Goal: Task Accomplishment & Management: Use online tool/utility

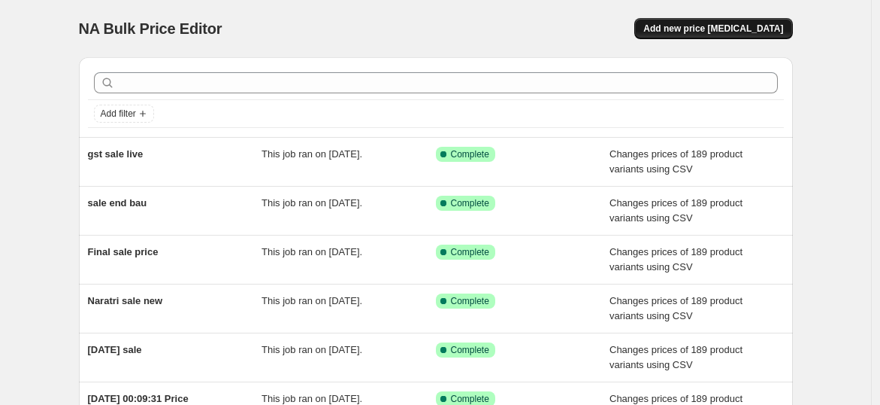
click at [723, 31] on span "Add new price [MEDICAL_DATA]" at bounding box center [714, 29] width 140 height 12
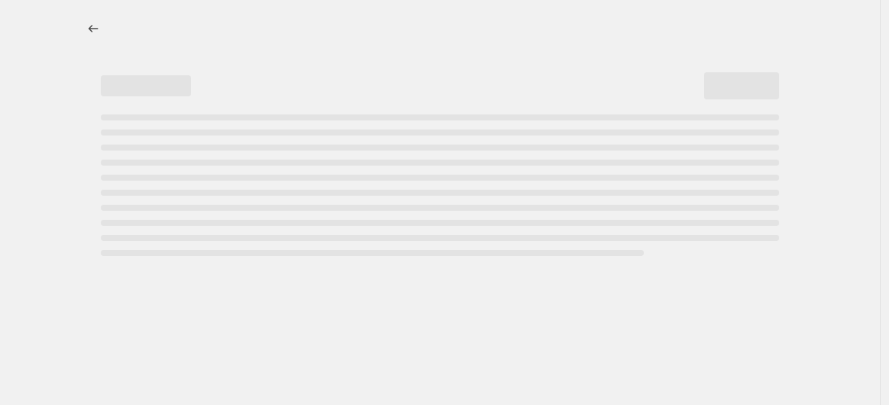
select select "percentage"
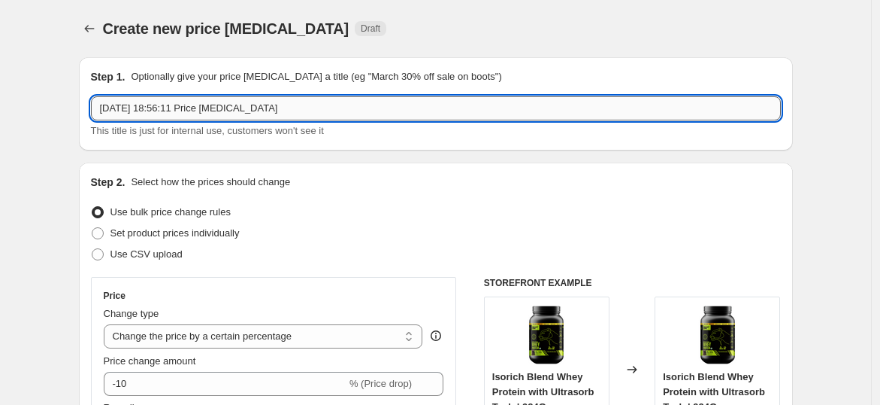
click at [244, 114] on input "[DATE] 18:56:11 Price [MEDICAL_DATA]" at bounding box center [436, 108] width 690 height 24
type input "Mrp Price change"
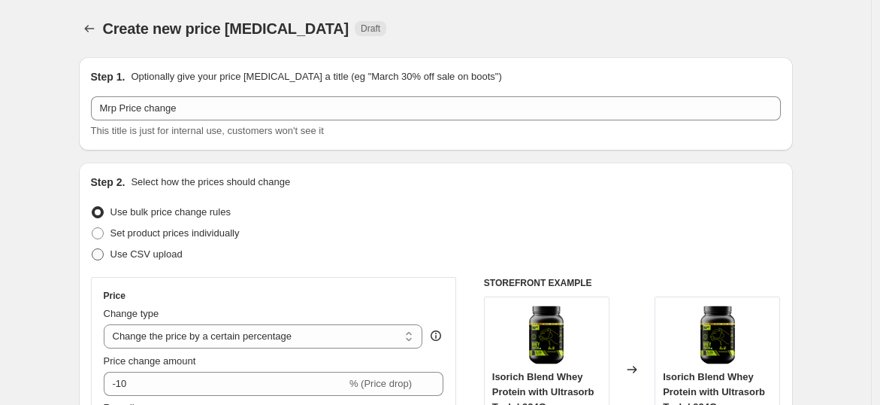
click at [135, 263] on label "Use CSV upload" at bounding box center [137, 254] width 92 height 21
click at [92, 249] on input "Use CSV upload" at bounding box center [92, 248] width 1 height 1
radio input "true"
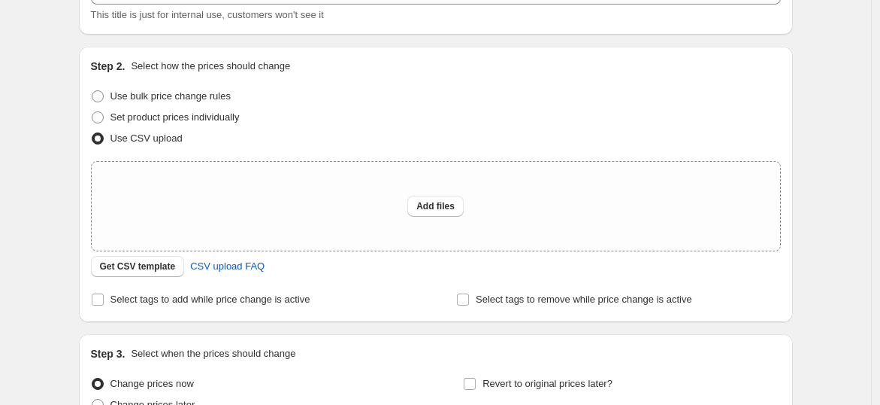
scroll to position [138, 0]
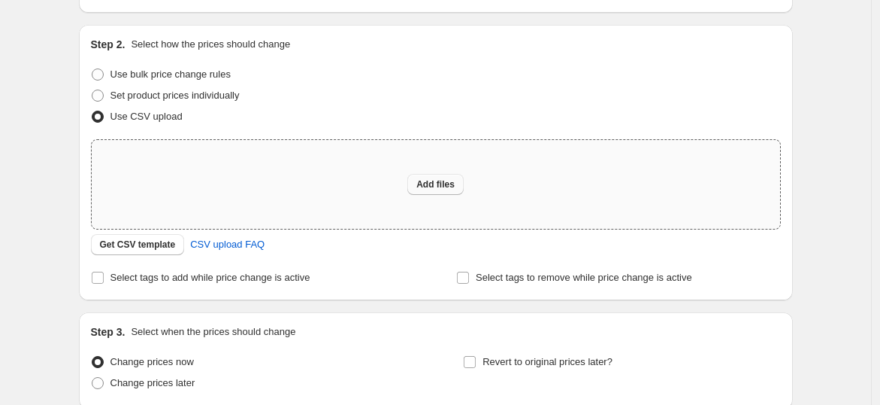
click at [433, 180] on span "Add files" at bounding box center [436, 184] width 38 height 12
type input "C:\fakepath\sale price.csv"
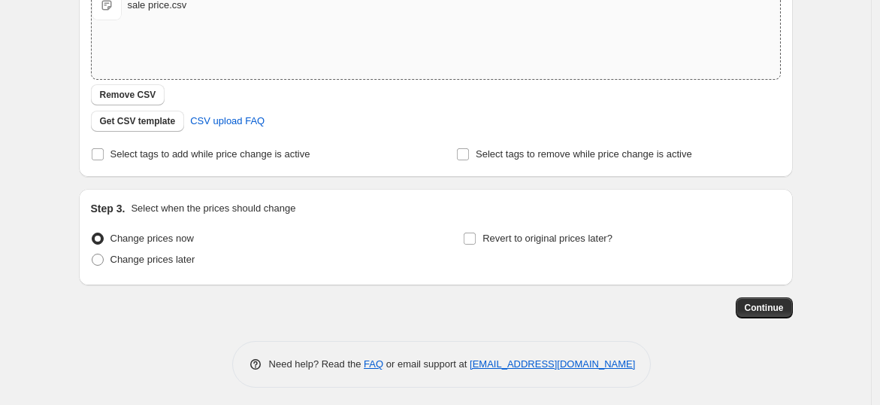
scroll to position [289, 0]
click at [757, 301] on span "Continue" at bounding box center [764, 306] width 39 height 12
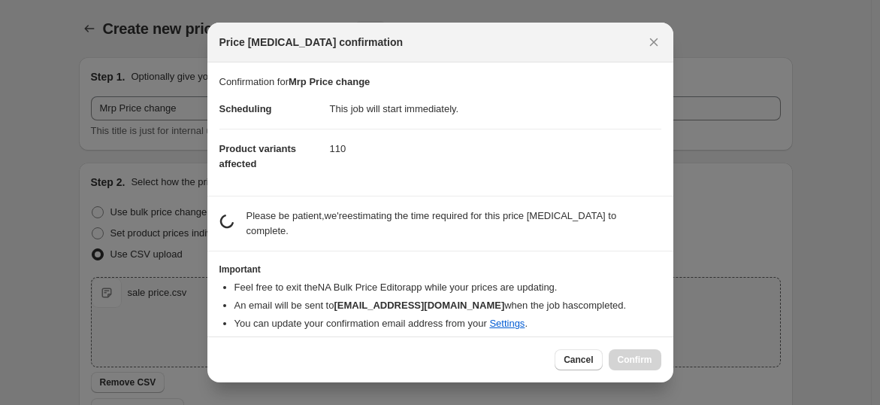
scroll to position [0, 0]
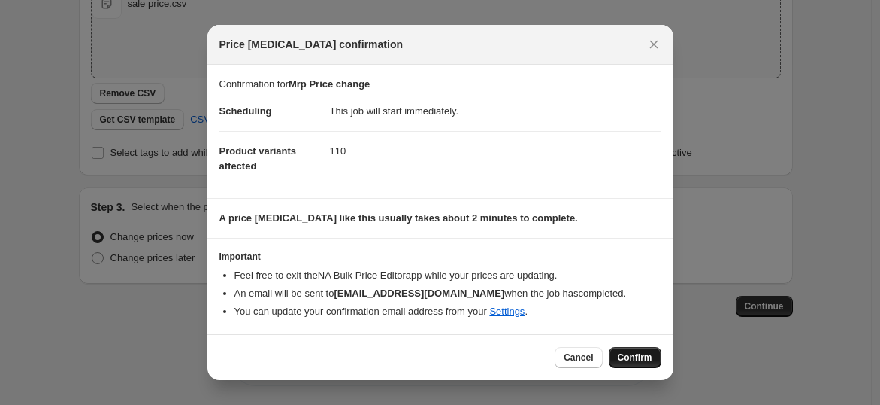
click at [623, 356] on span "Confirm" at bounding box center [635, 357] width 35 height 12
type input "Mrp Price change"
